Goal: Communication & Community: Answer question/provide support

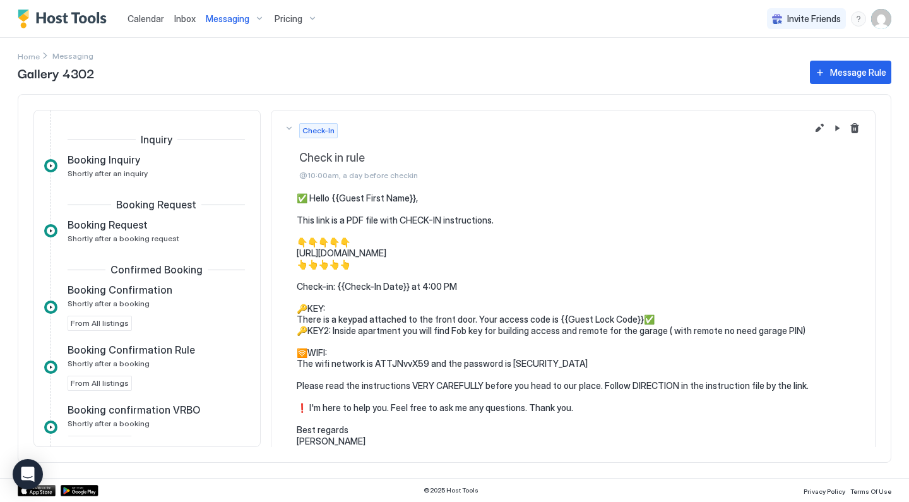
scroll to position [177, 0]
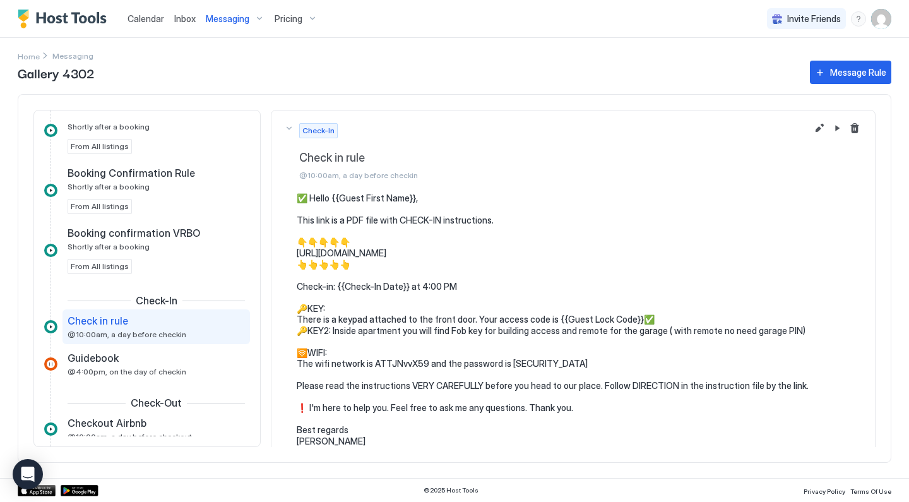
click at [161, 22] on span "Calendar" at bounding box center [146, 18] width 37 height 11
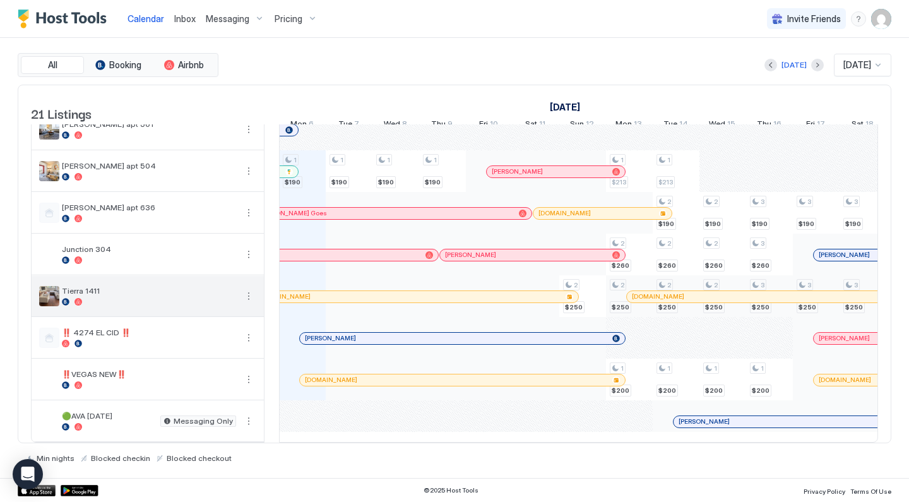
scroll to position [568, 0]
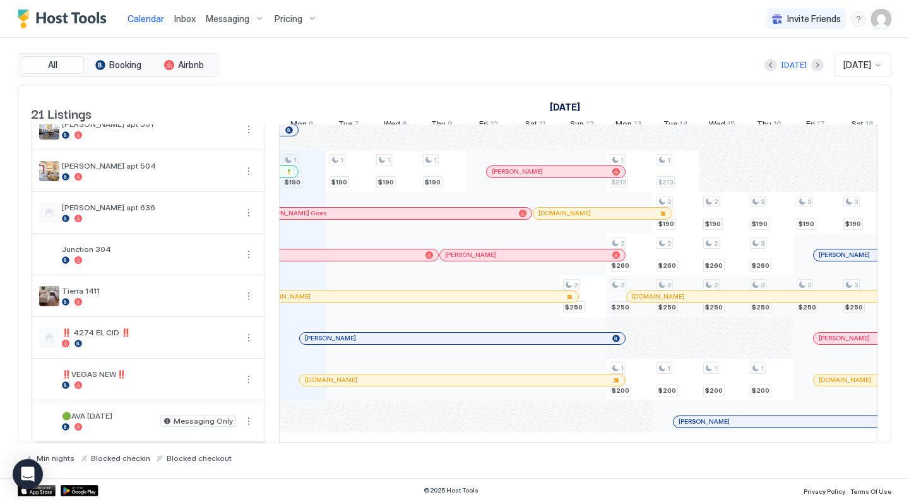
click at [245, 15] on span "Messaging" at bounding box center [228, 18] width 44 height 11
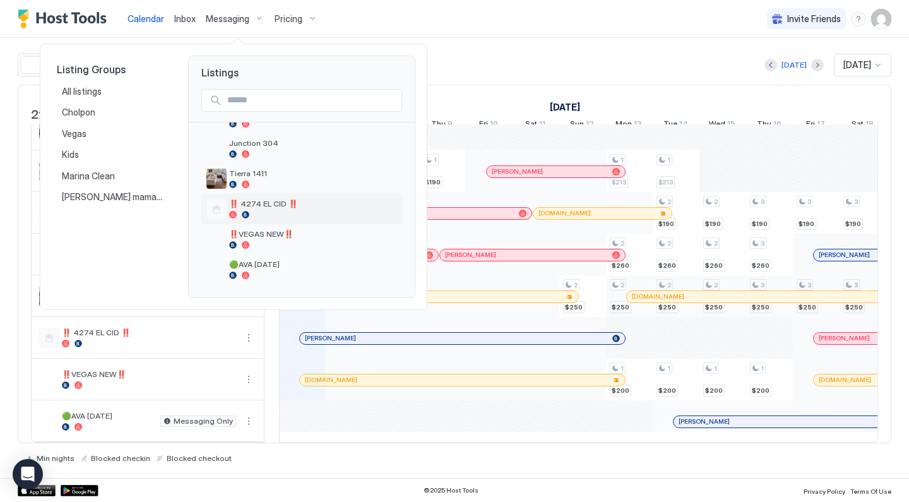
scroll to position [512, 0]
click at [268, 177] on span "Tierra 1411" at bounding box center [313, 173] width 168 height 9
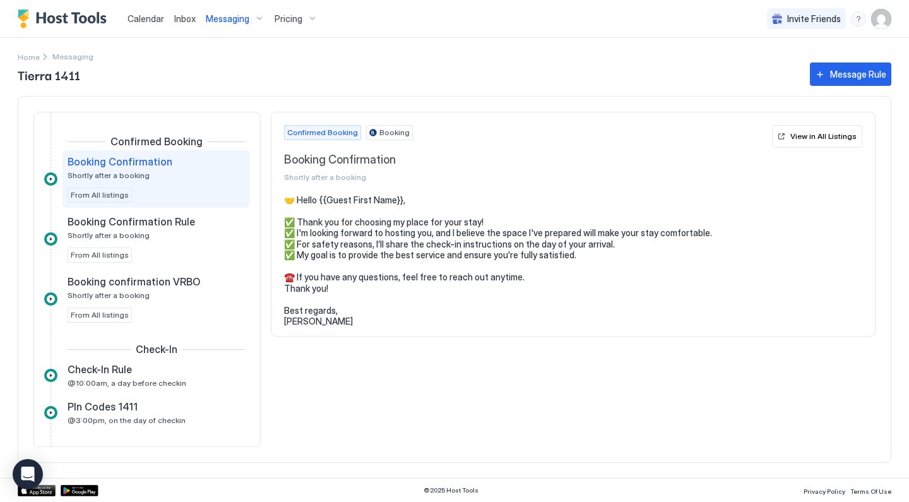
click at [285, 20] on span "Pricing" at bounding box center [289, 18] width 28 height 11
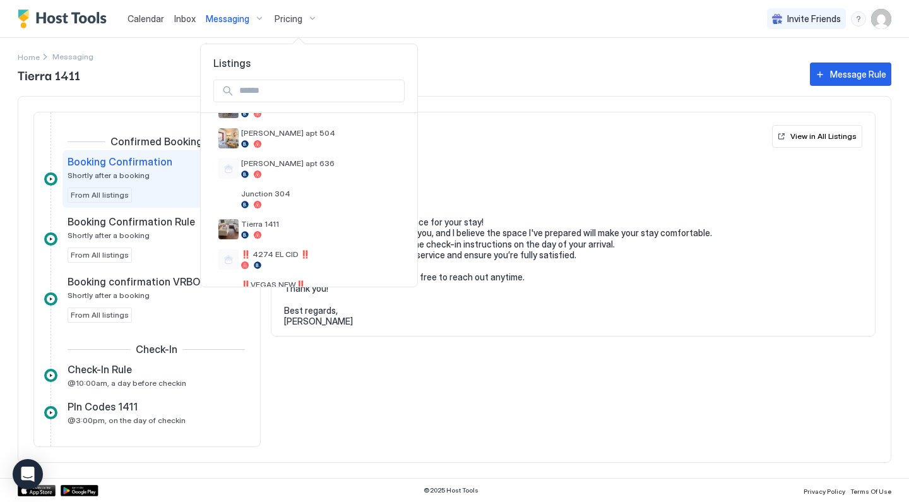
scroll to position [453, 0]
click at [145, 11] on div at bounding box center [454, 251] width 909 height 502
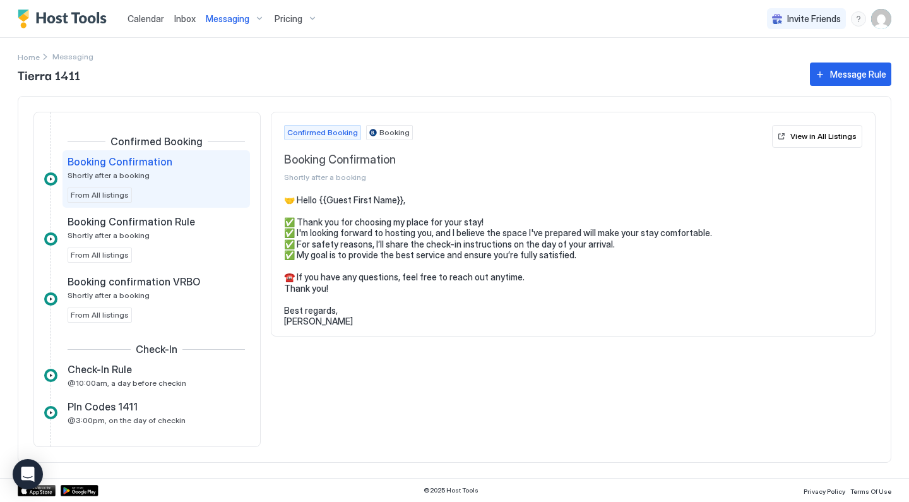
click at [145, 16] on span "Calendar" at bounding box center [146, 18] width 37 height 11
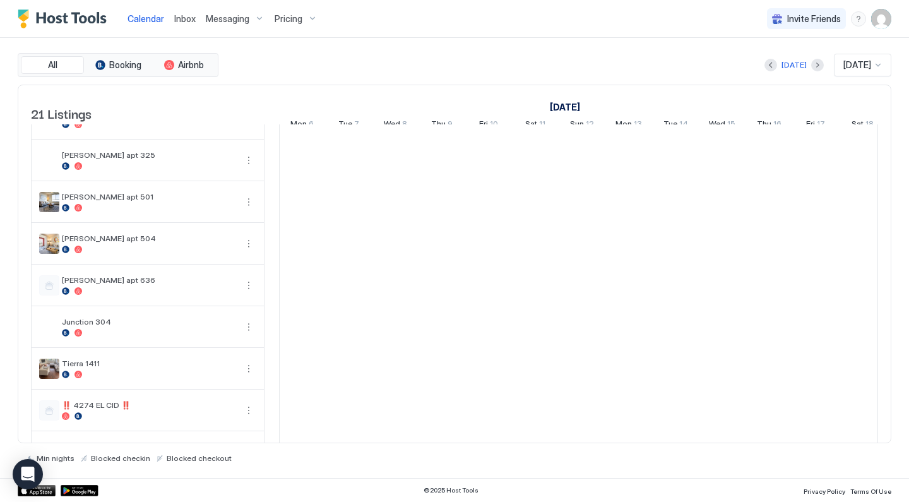
scroll to position [584, 0]
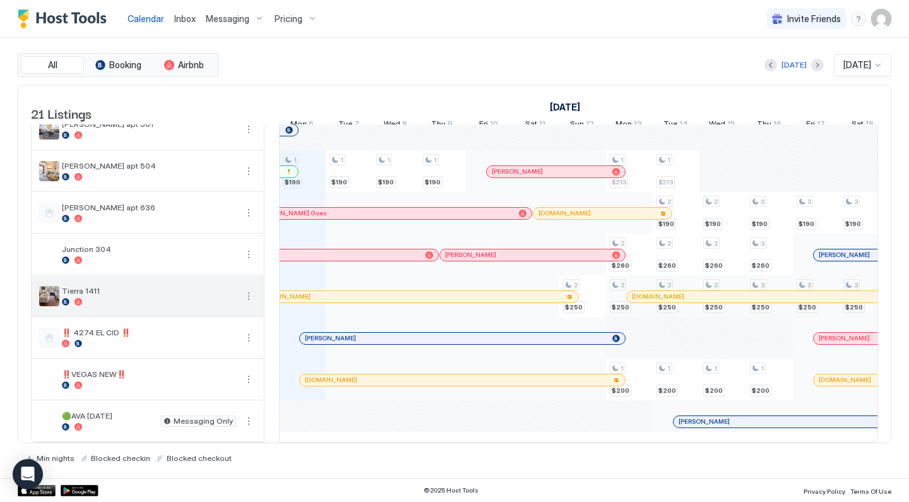
click at [249, 296] on button "More options" at bounding box center [248, 296] width 15 height 15
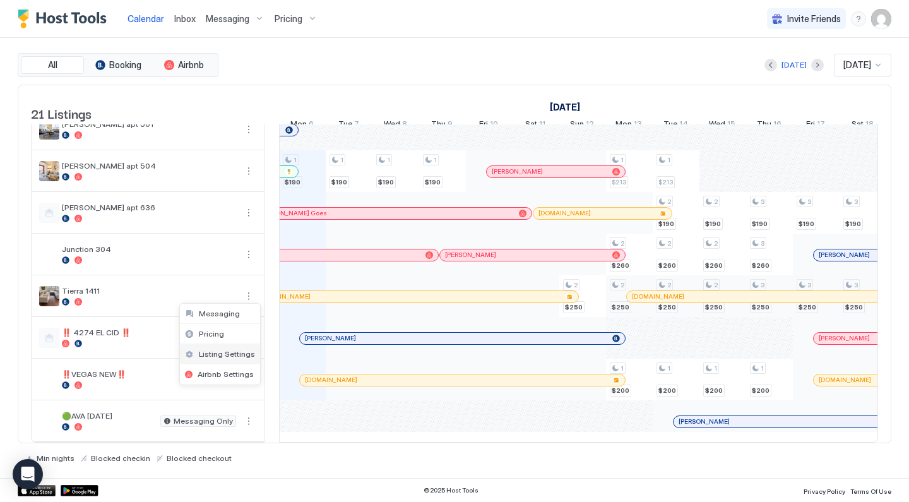
click at [232, 352] on span "Listing Settings" at bounding box center [227, 353] width 56 height 9
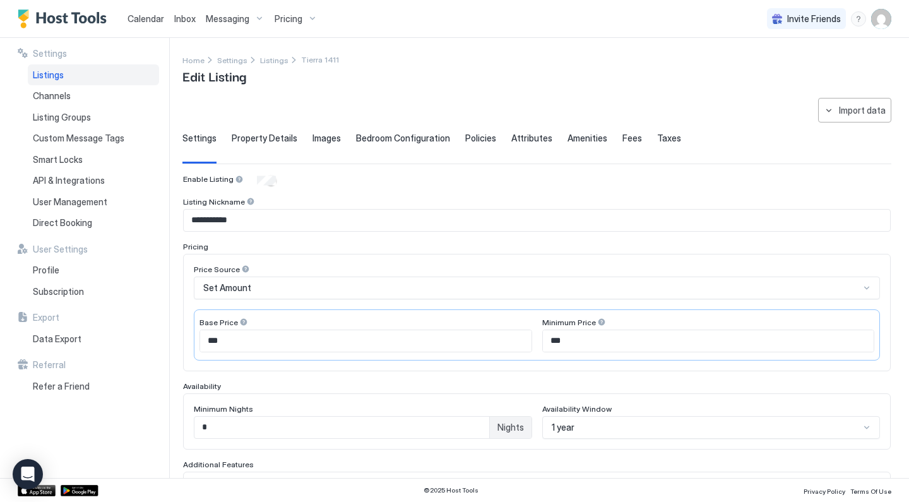
click at [886, 15] on img "User profile" at bounding box center [881, 19] width 20 height 20
click at [768, 69] on span "Settings" at bounding box center [768, 70] width 34 height 11
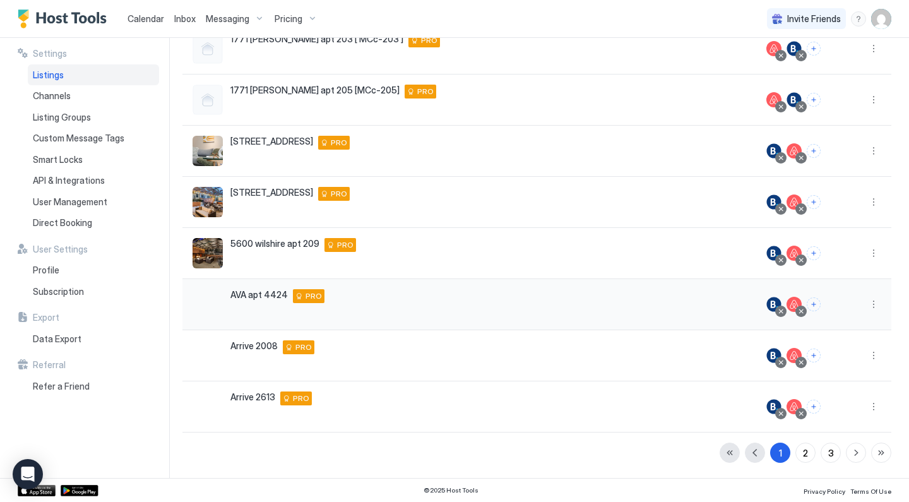
scroll to position [236, 0]
click at [802, 209] on div at bounding box center [801, 209] width 6 height 6
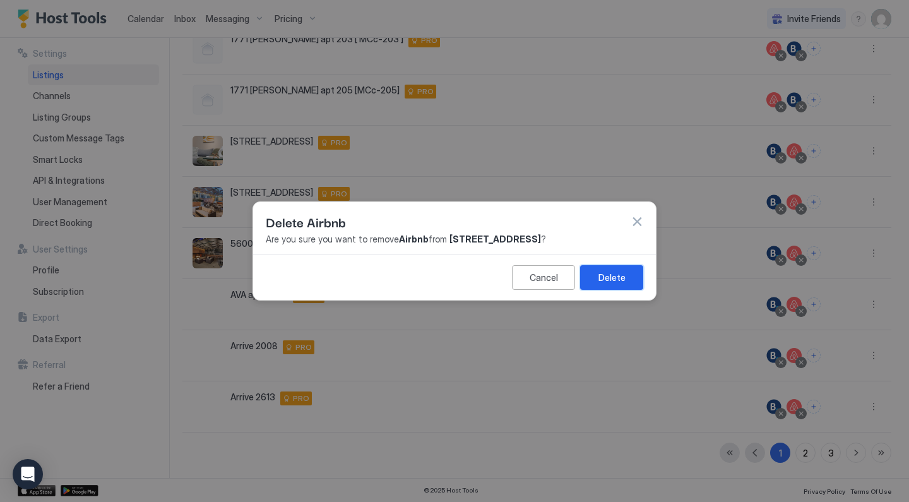
click at [624, 280] on div "Delete" at bounding box center [612, 277] width 27 height 13
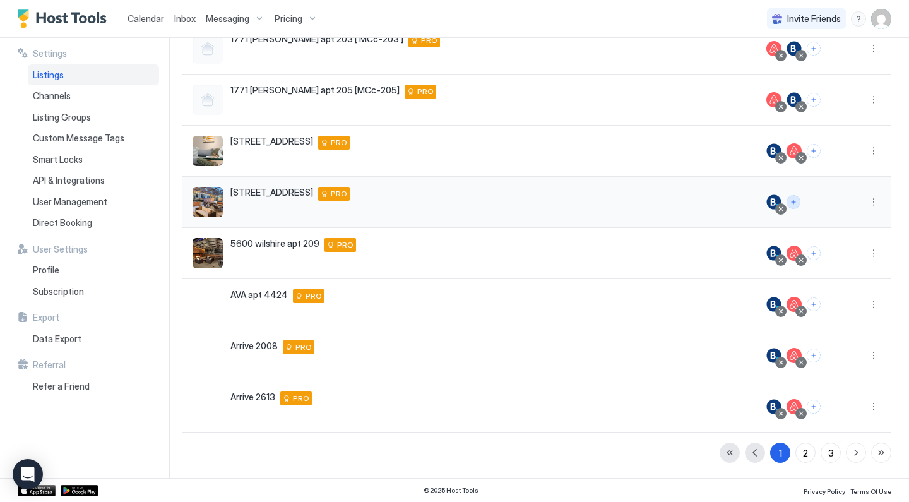
click at [799, 201] on button "Connect channels" at bounding box center [794, 202] width 14 height 14
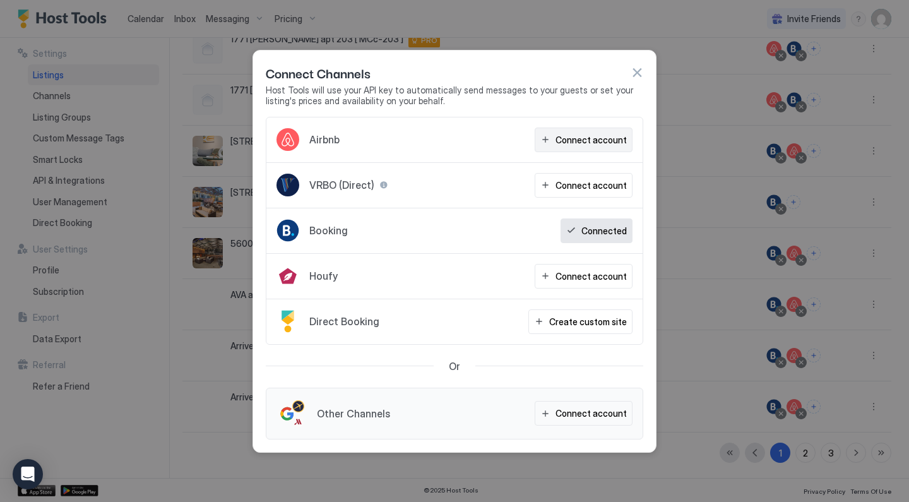
click at [611, 144] on div "Connect account" at bounding box center [591, 139] width 71 height 13
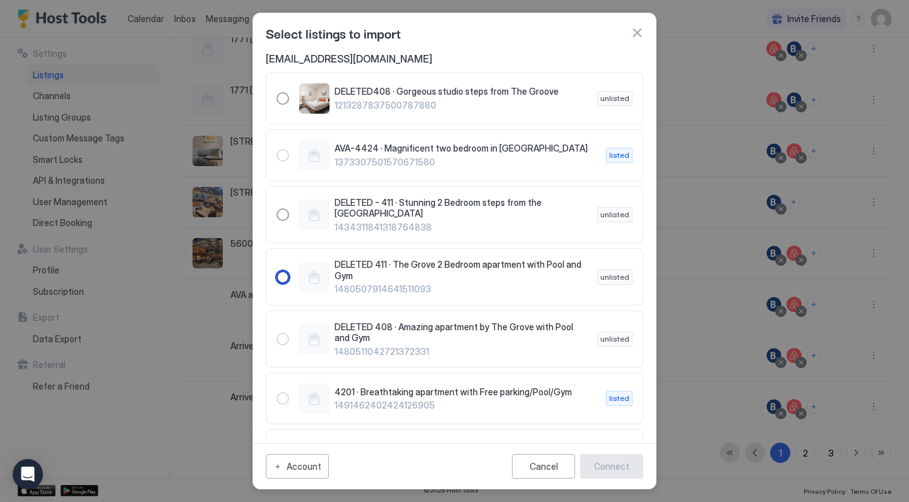
click at [400, 261] on span "DELETED 411 · The Grove 2 Bedroom apartment with Pool and Gym" at bounding box center [461, 270] width 253 height 22
click at [627, 465] on div "Connect" at bounding box center [611, 466] width 35 height 13
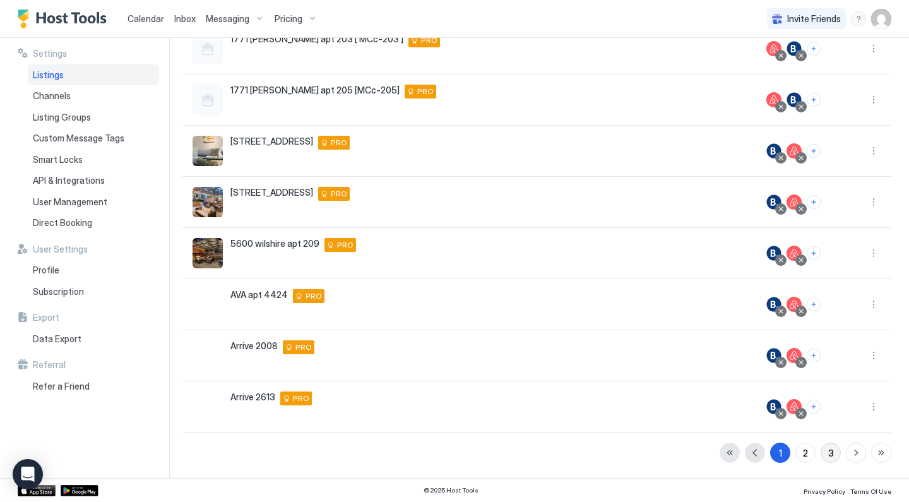
click at [821, 455] on button "3" at bounding box center [831, 453] width 20 height 20
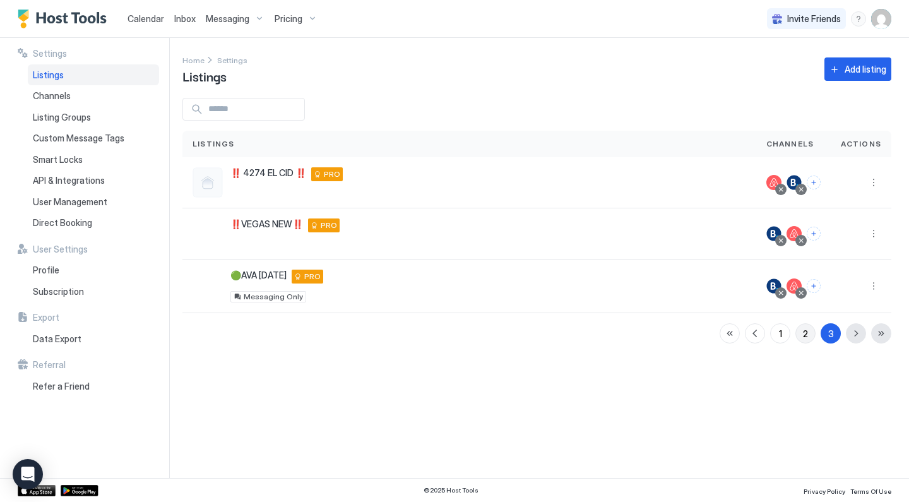
click at [808, 328] on div "2" at bounding box center [805, 333] width 5 height 13
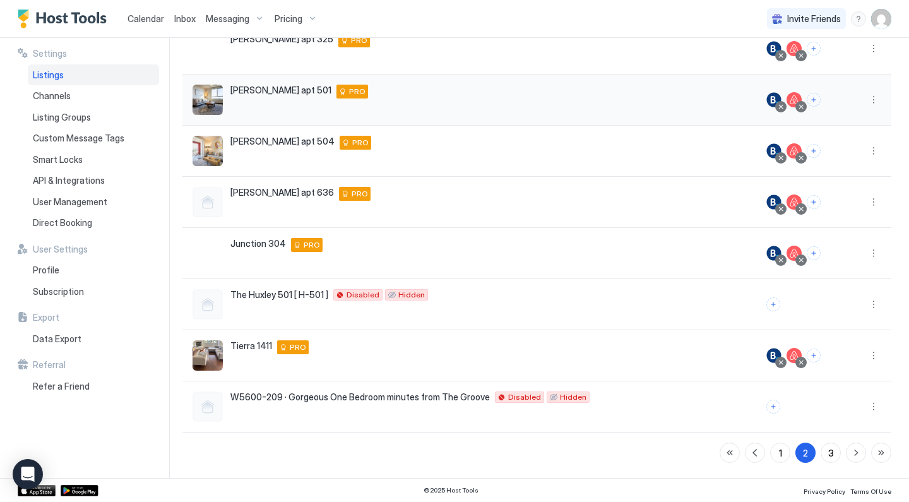
scroll to position [236, 0]
click at [804, 365] on div at bounding box center [801, 362] width 6 height 6
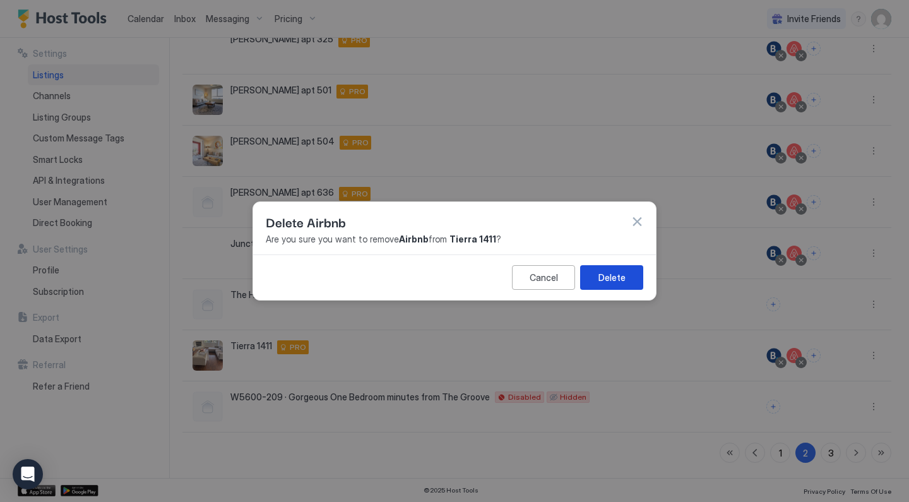
drag, startPoint x: 607, startPoint y: 275, endPoint x: 620, endPoint y: 279, distance: 13.8
click at [607, 275] on div "Delete" at bounding box center [612, 277] width 27 height 13
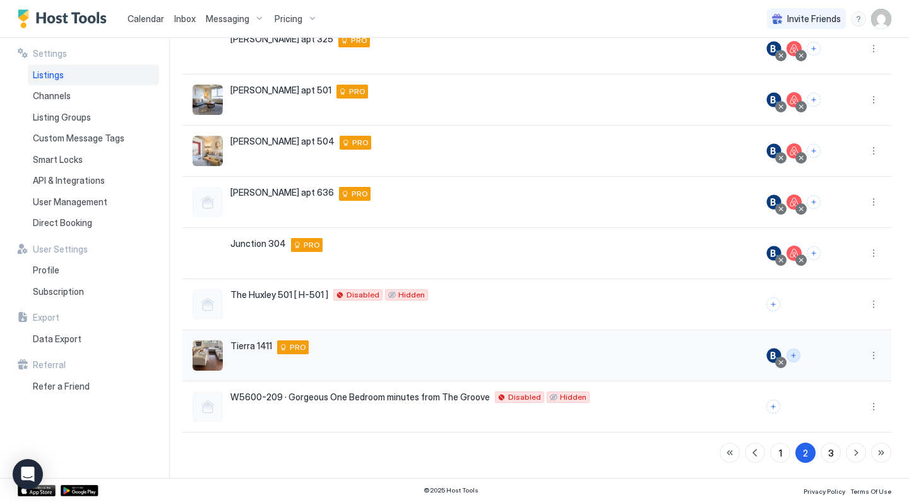
click at [798, 353] on button "Connect channels" at bounding box center [794, 356] width 14 height 14
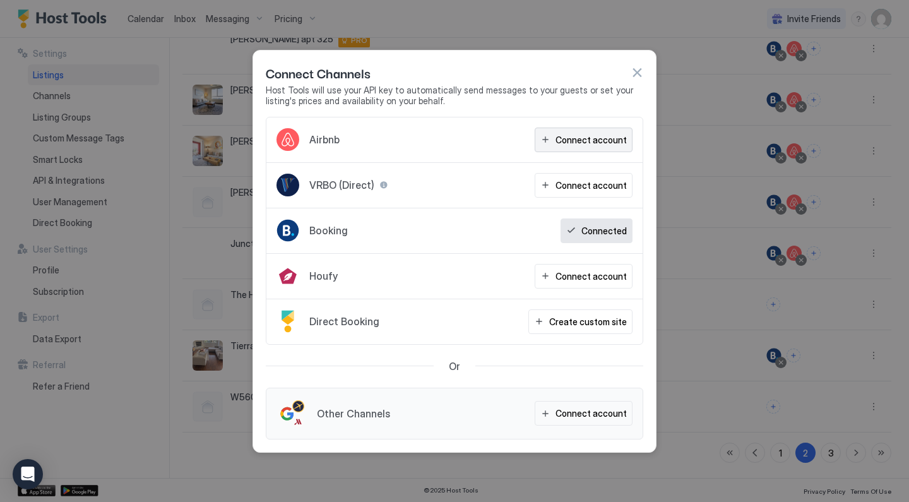
click at [587, 141] on div "Connect account" at bounding box center [591, 139] width 71 height 13
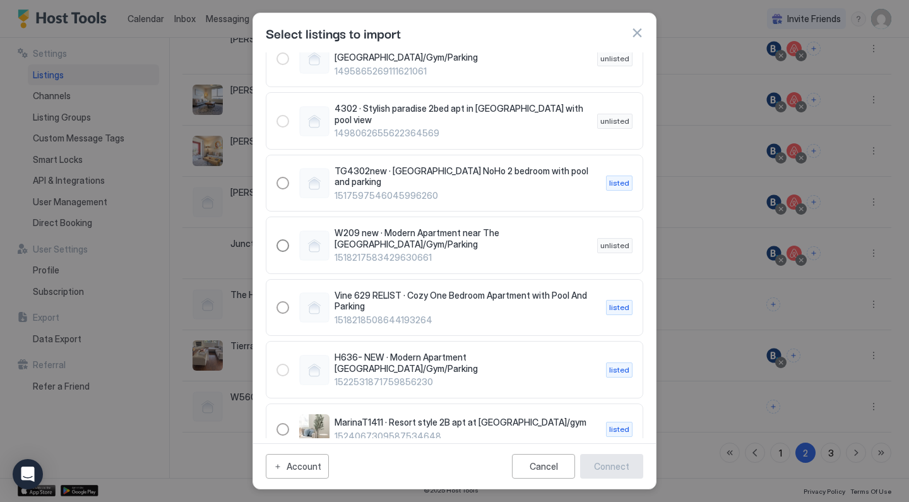
scroll to position [1614, 0]
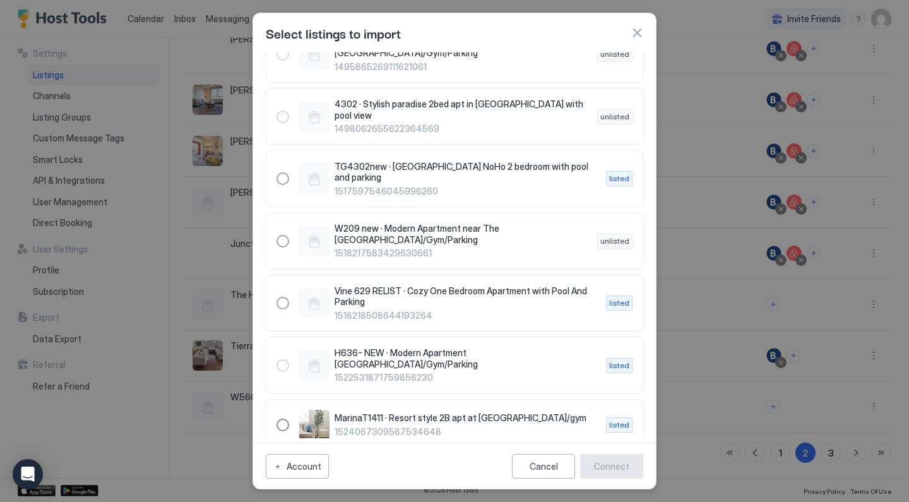
click at [283, 419] on div "1524067309587534648" at bounding box center [283, 425] width 13 height 13
click at [607, 467] on div "Connect" at bounding box center [611, 466] width 35 height 13
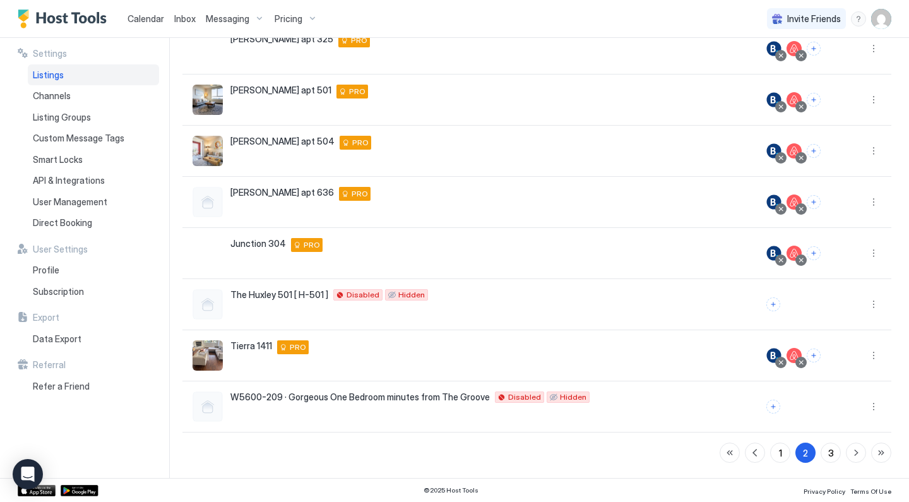
click at [147, 14] on span "Calendar" at bounding box center [146, 18] width 37 height 11
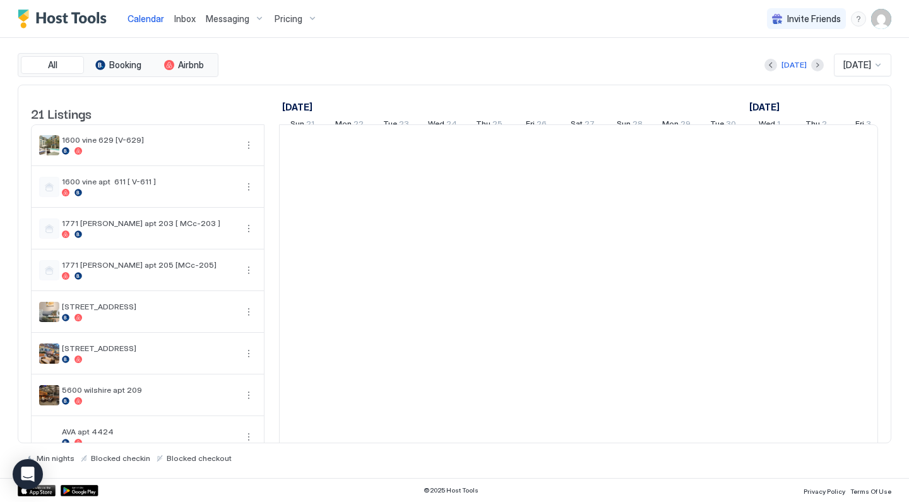
click at [148, 20] on span "Calendar" at bounding box center [146, 18] width 37 height 11
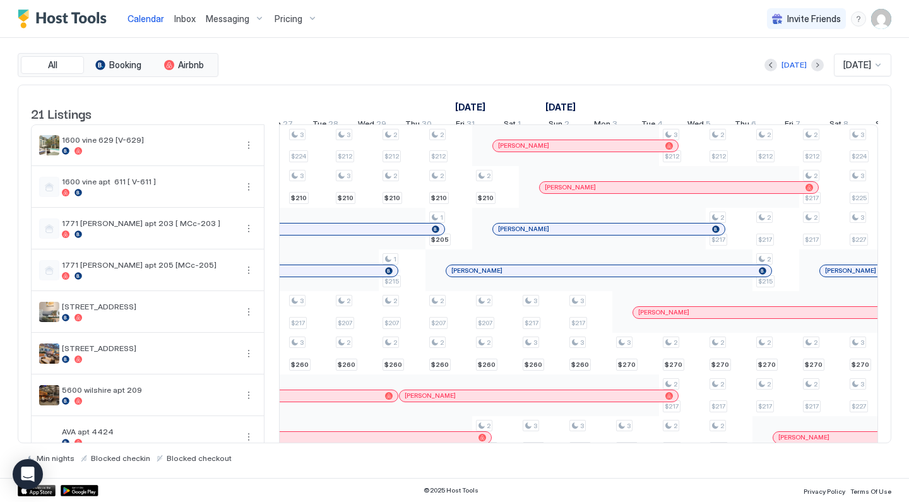
scroll to position [0, 542]
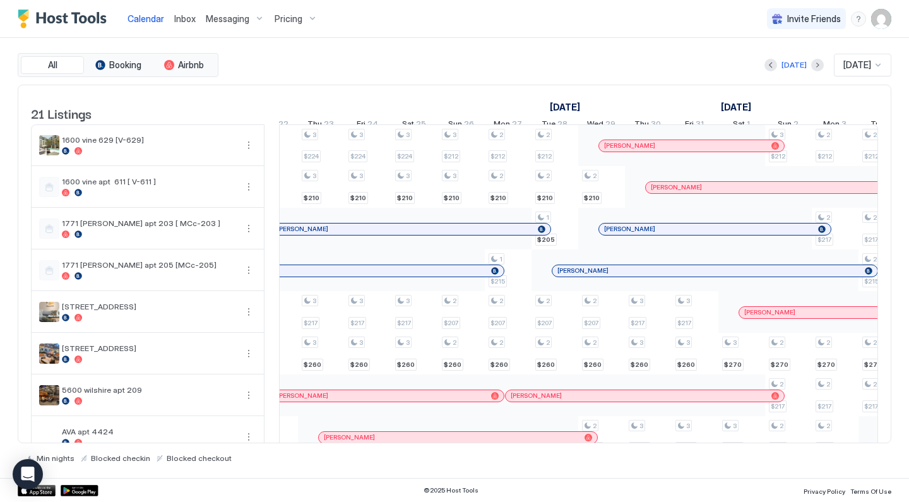
click at [184, 15] on span "Inbox" at bounding box center [184, 18] width 21 height 11
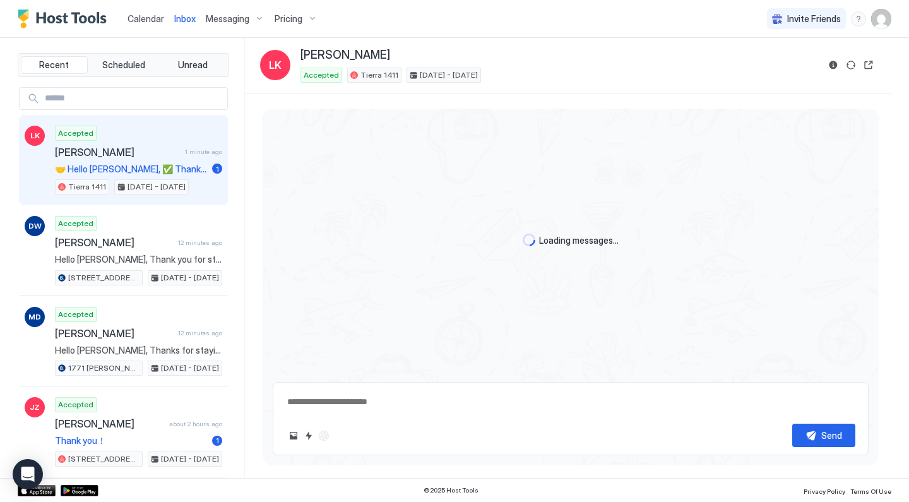
click at [172, 152] on span "Laura Kahana" at bounding box center [117, 152] width 125 height 13
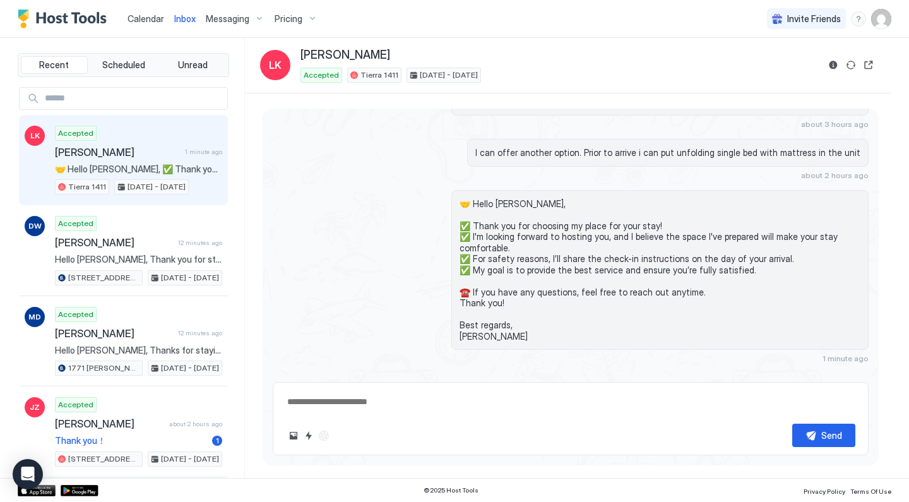
scroll to position [181, 0]
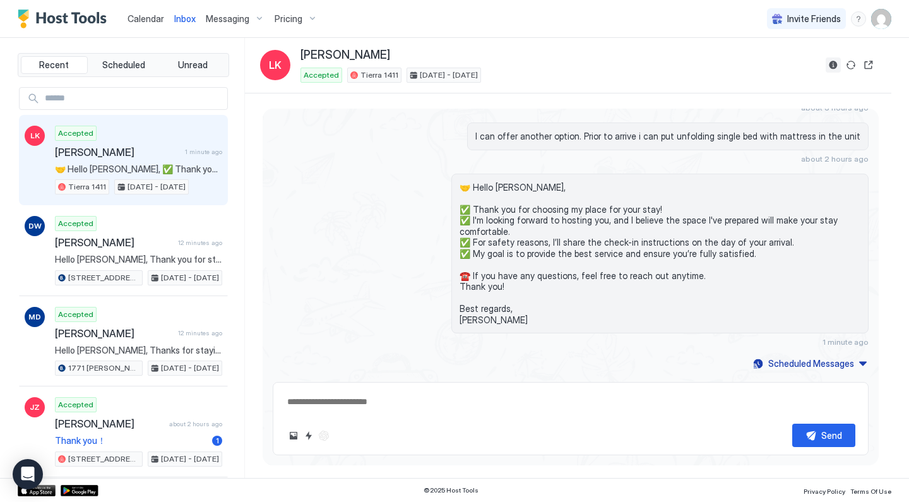
click at [831, 59] on button "Reservation information" at bounding box center [833, 64] width 15 height 15
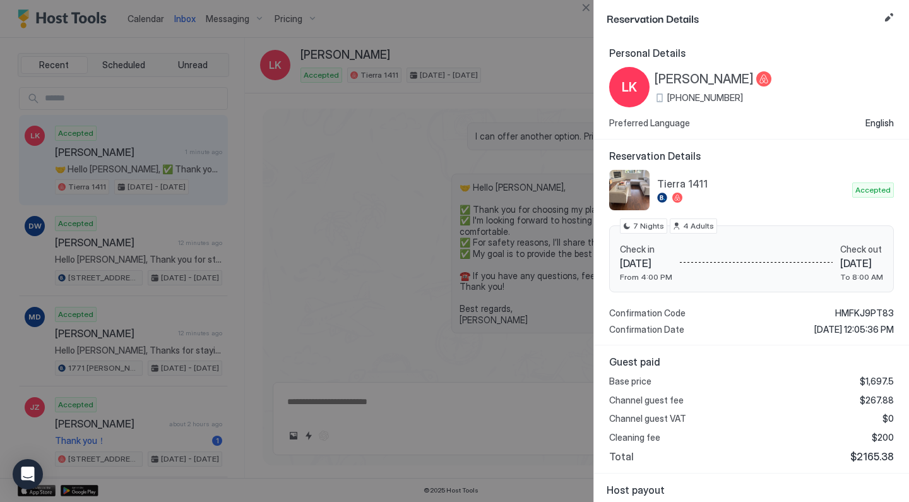
click at [418, 249] on div at bounding box center [454, 251] width 909 height 502
click at [586, 4] on button "Close" at bounding box center [585, 7] width 15 height 15
type textarea "*"
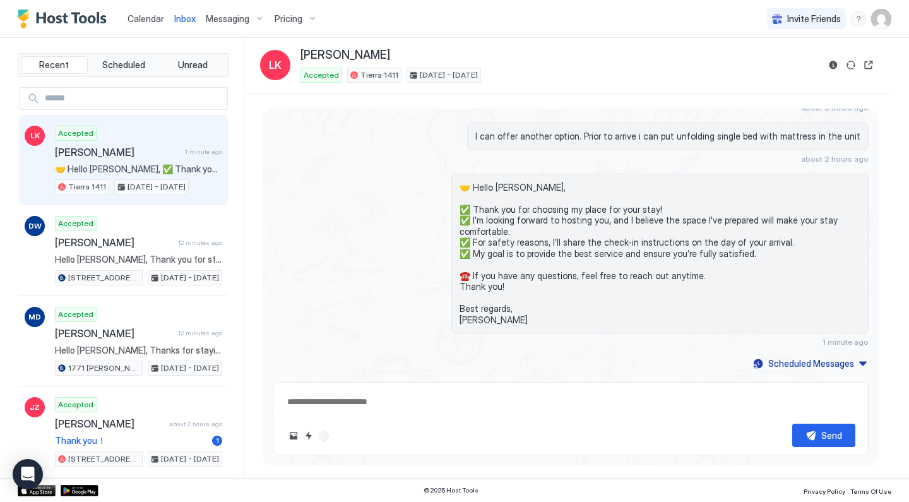
click at [243, 20] on span "Messaging" at bounding box center [228, 18] width 44 height 11
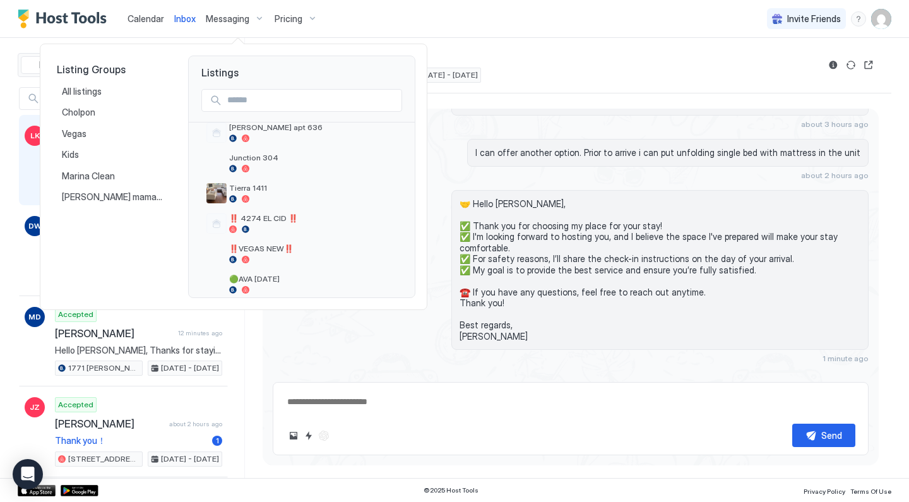
scroll to position [498, 0]
click at [264, 187] on span "Tierra 1411" at bounding box center [313, 186] width 168 height 9
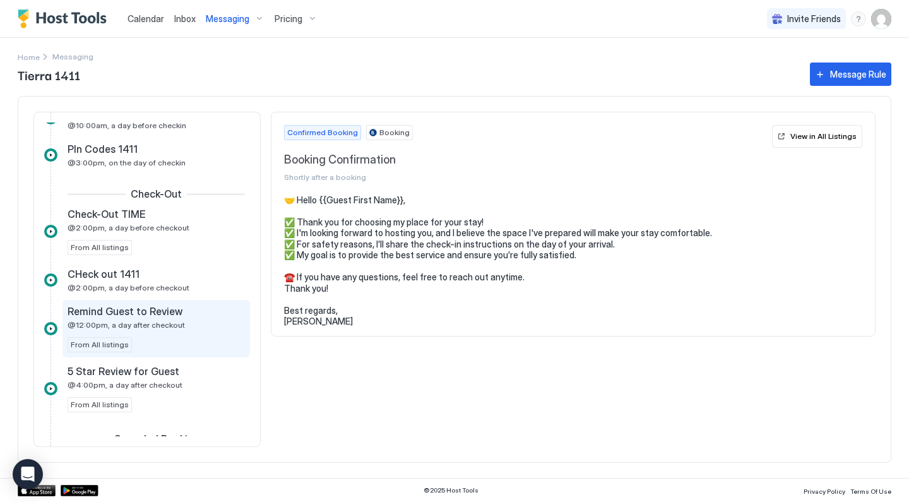
scroll to position [256, 0]
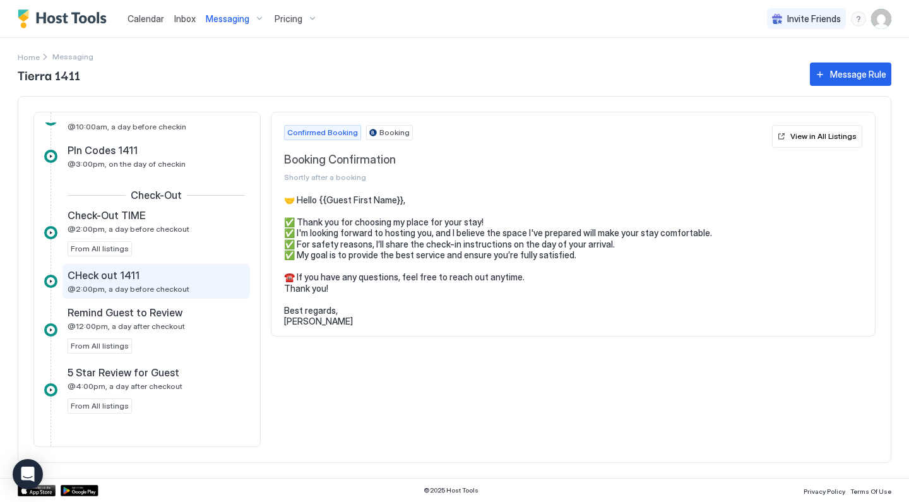
click at [142, 283] on div "CHeck out 1411 @2:00pm, a day before checkout" at bounding box center [148, 281] width 160 height 25
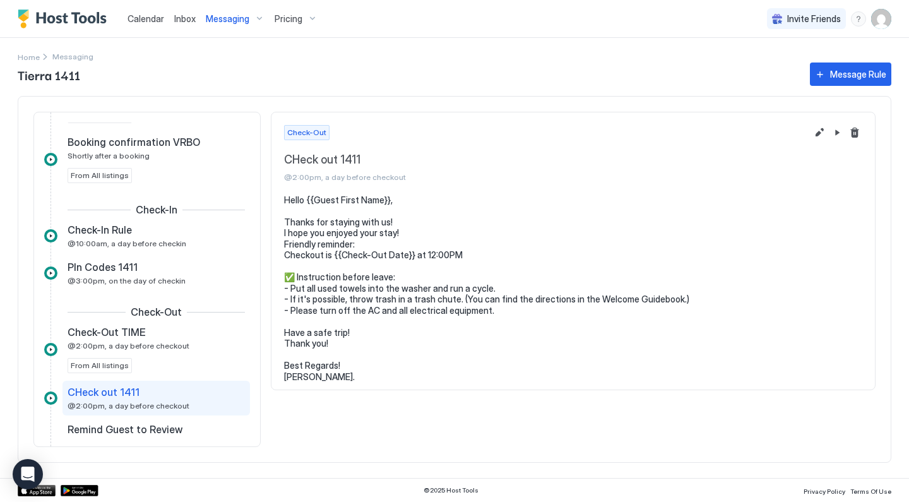
scroll to position [137, 0]
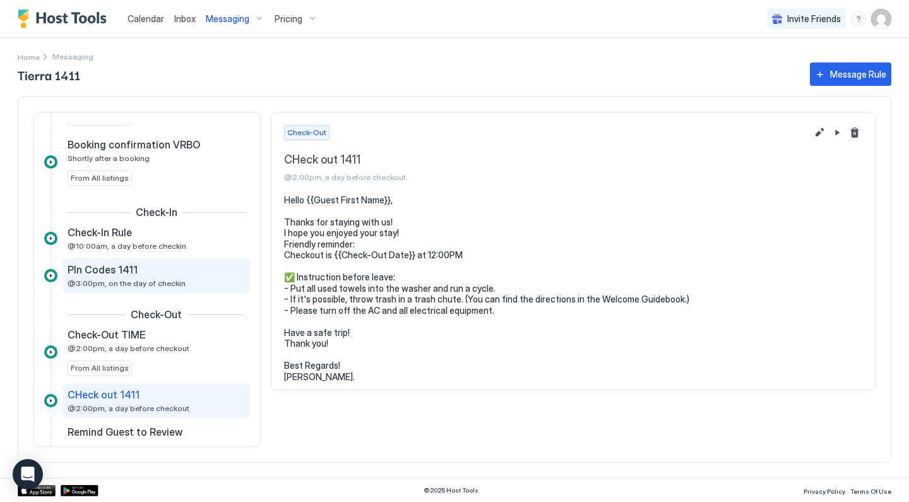
click at [130, 285] on span "@3:00pm, on the day of checkin" at bounding box center [127, 282] width 118 height 9
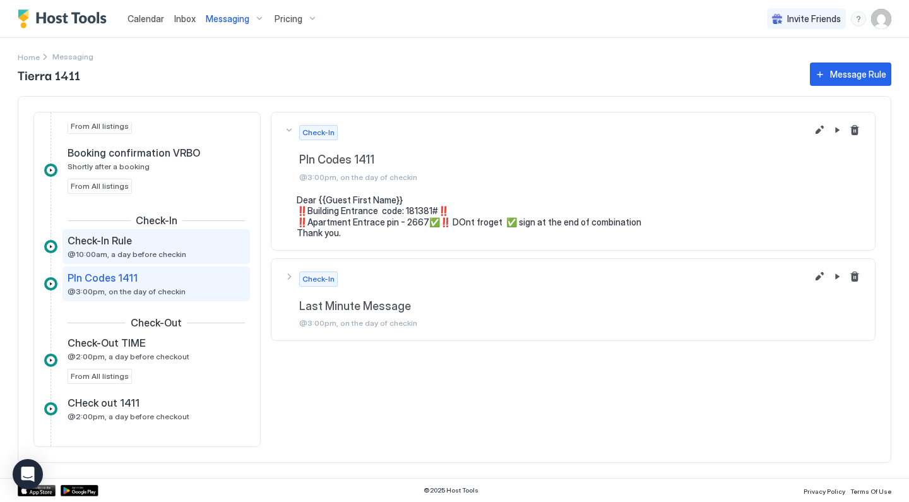
scroll to position [131, 0]
click at [140, 247] on div "Check-In Rule @10:00am, a day before checkin" at bounding box center [148, 244] width 160 height 25
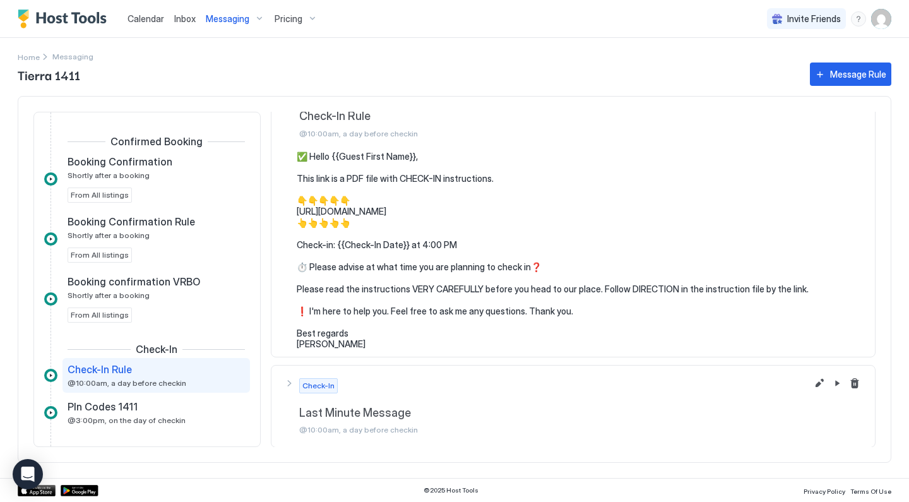
click at [153, 20] on span "Calendar" at bounding box center [146, 18] width 37 height 11
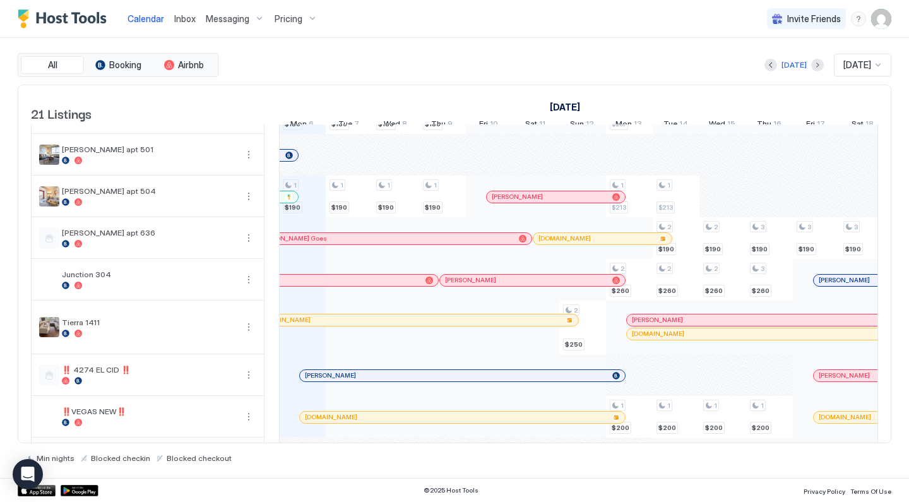
scroll to position [0, 576]
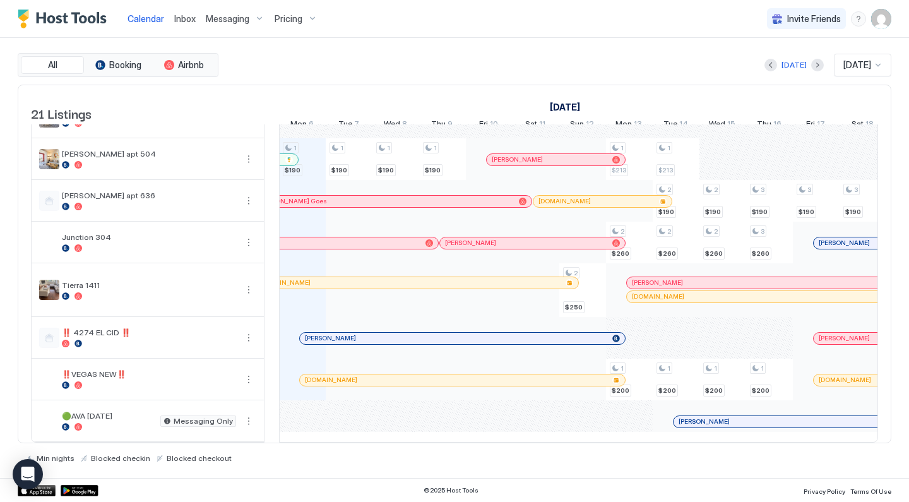
scroll to position [580, 0]
click at [516, 338] on div "[PERSON_NAME]" at bounding box center [462, 338] width 315 height 8
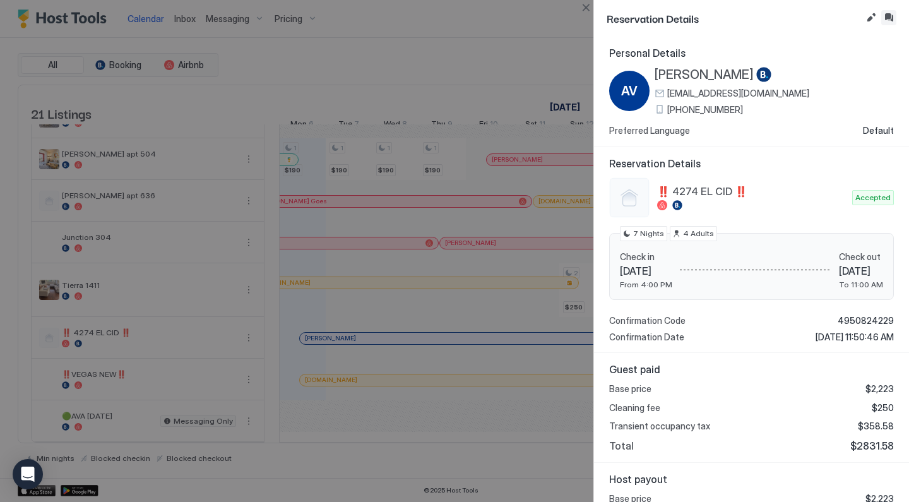
click at [888, 20] on button "Inbox" at bounding box center [888, 17] width 15 height 15
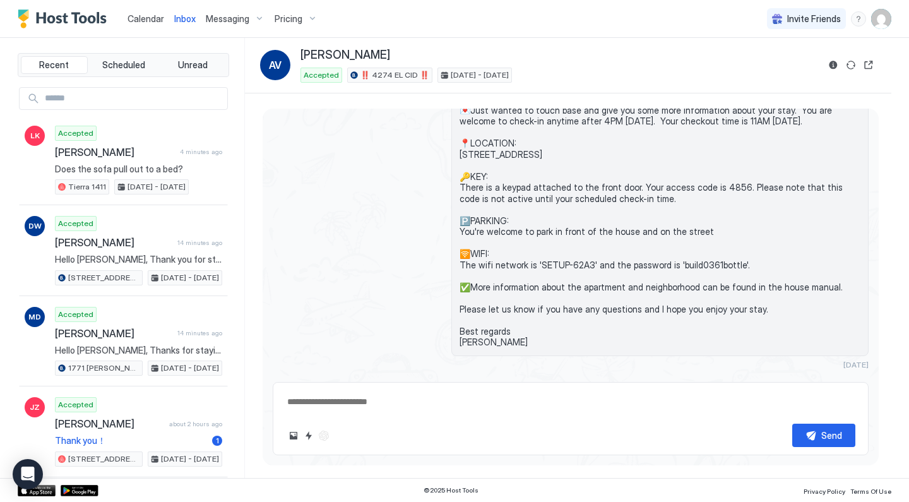
scroll to position [300, 0]
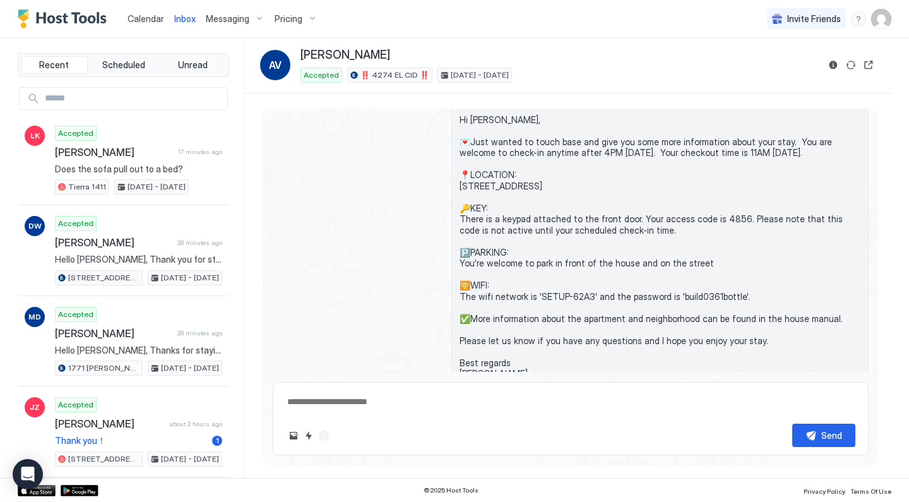
type textarea "*"
